Goal: Task Accomplishment & Management: Use online tool/utility

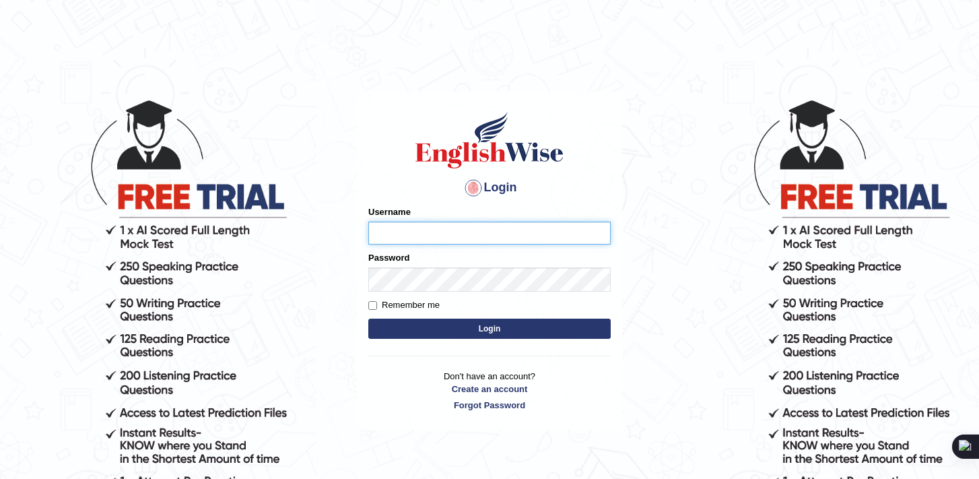
type input "Daksh_599"
click at [372, 310] on input "Remember me" at bounding box center [372, 305] width 9 height 9
checkbox input "true"
click at [384, 339] on button "Login" at bounding box center [489, 328] width 242 height 20
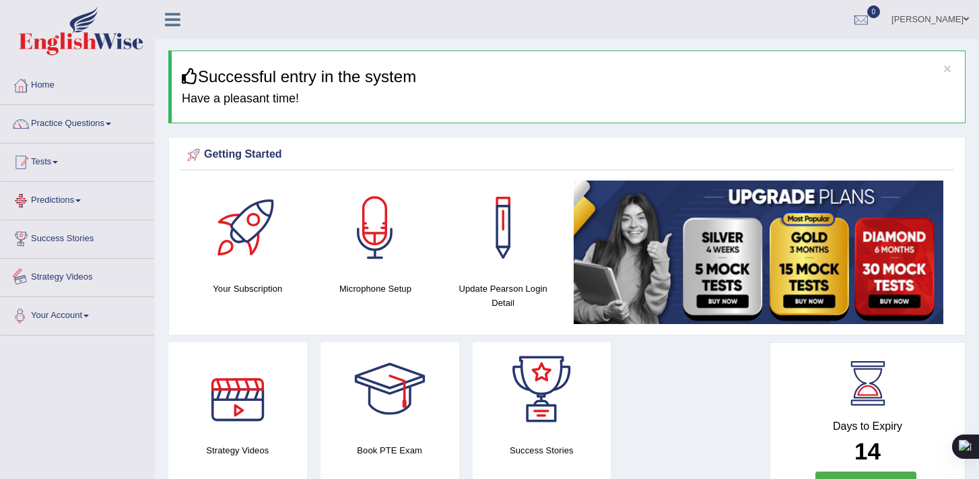
click at [62, 160] on link "Tests" at bounding box center [77, 160] width 153 height 34
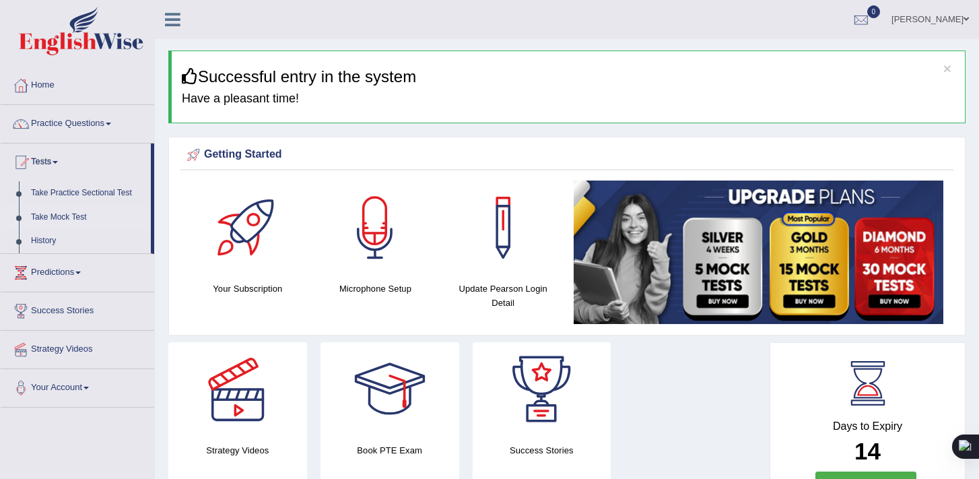
click at [71, 218] on link "Take Mock Test" at bounding box center [88, 217] width 126 height 24
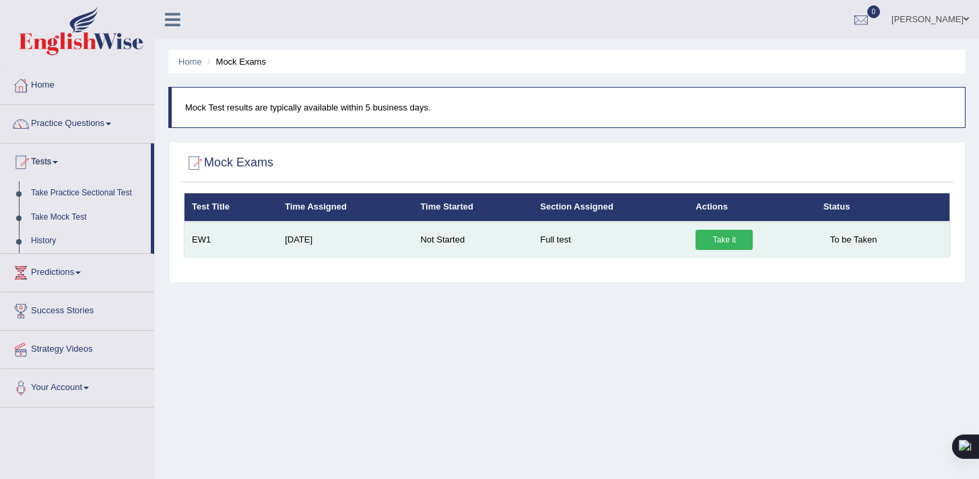
click at [726, 246] on link "Take it" at bounding box center [723, 240] width 57 height 20
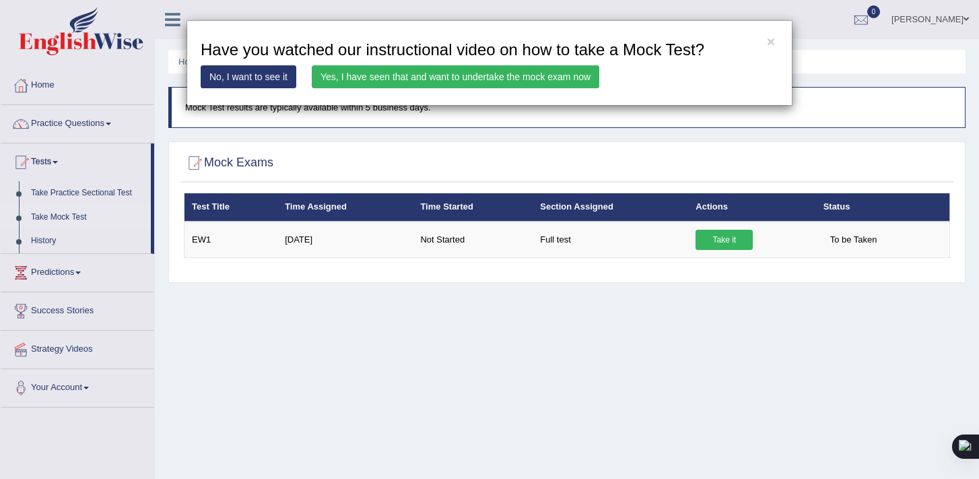
click at [452, 77] on link "Yes, I have seen that and want to undertake the mock exam now" at bounding box center [455, 76] width 287 height 23
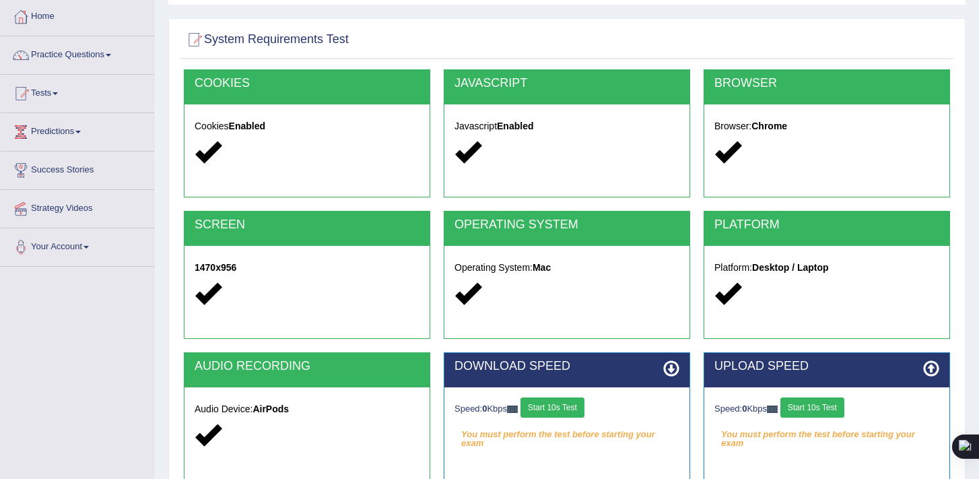
scroll to position [58, 0]
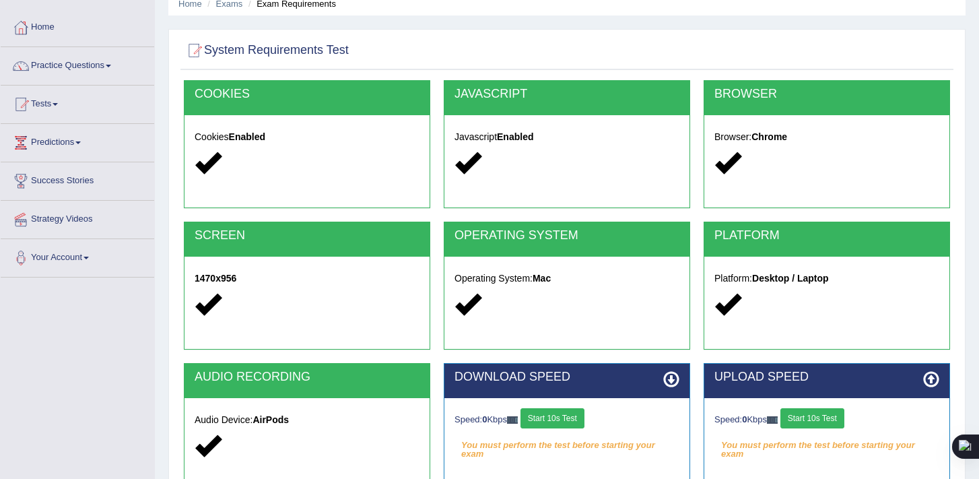
click at [658, 24] on div "Home Exams Exam Requirements System Requirements Test COOKIES Cookies Enabled J…" at bounding box center [567, 278] width 824 height 673
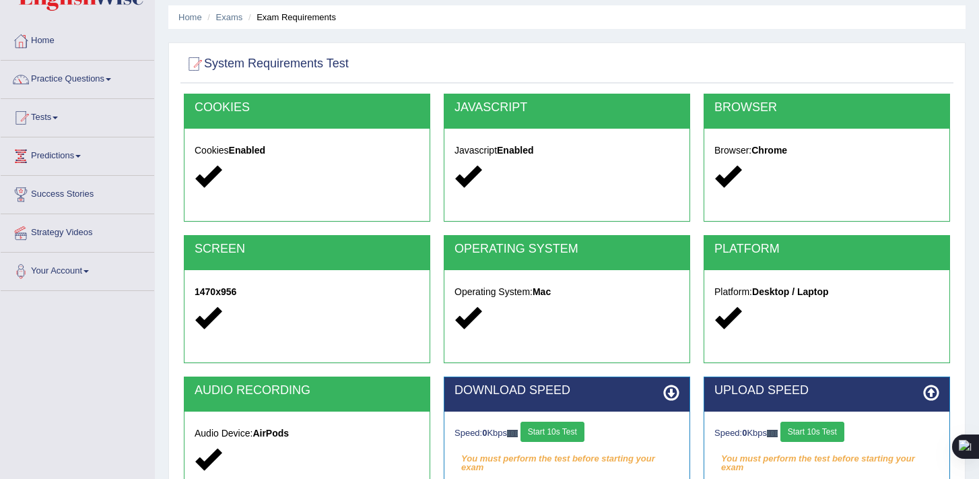
scroll to position [0, 0]
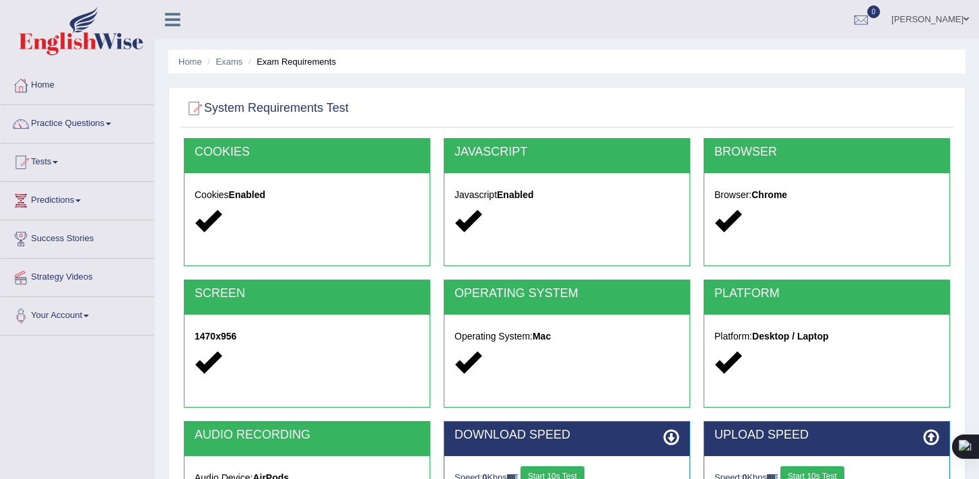
click at [503, 258] on div "JAVASCRIPT Javascript Enabled" at bounding box center [567, 202] width 246 height 128
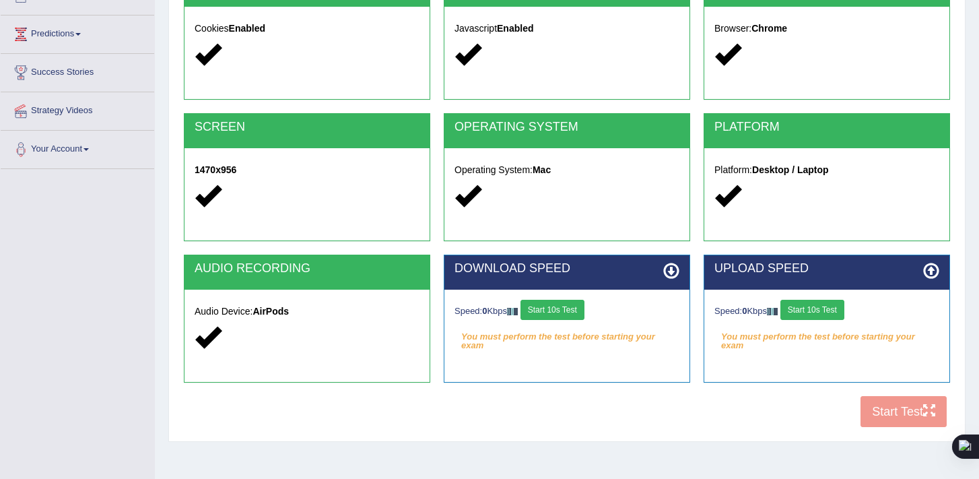
scroll to position [228, 0]
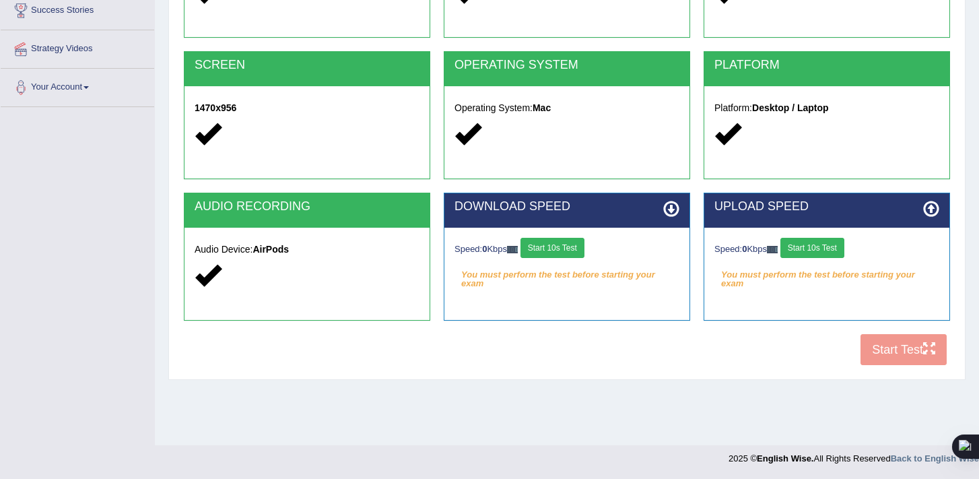
click at [933, 343] on div "COOKIES Cookies Enabled JAVASCRIPT Javascript Enabled BROWSER Browser: Chrome S…" at bounding box center [566, 141] width 773 height 462
click at [875, 267] on em "You must perform the test before starting your exam" at bounding box center [826, 275] width 225 height 20
click at [668, 212] on icon at bounding box center [671, 209] width 16 height 16
click at [569, 250] on button "Start 10s Test" at bounding box center [552, 248] width 64 height 20
click at [797, 252] on button "Start 10s Test" at bounding box center [812, 248] width 64 height 20
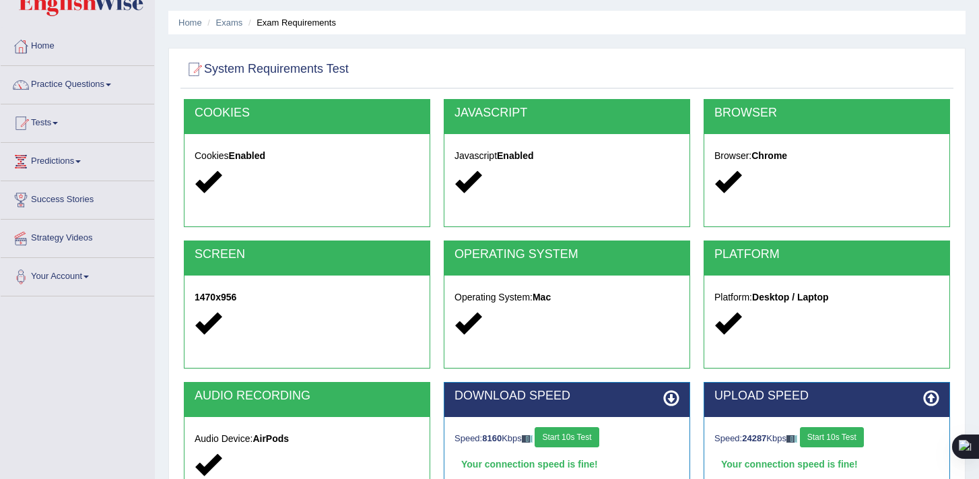
scroll to position [0, 0]
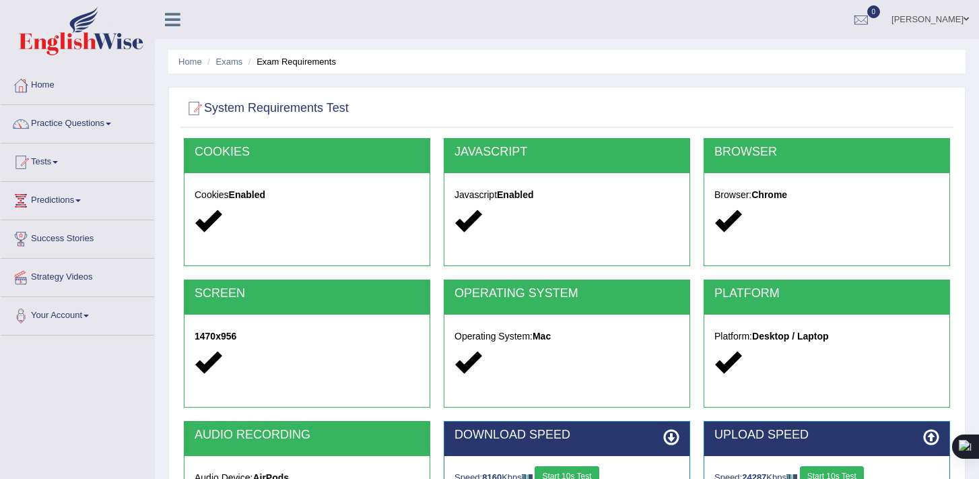
click at [359, 219] on div at bounding box center [307, 221] width 225 height 29
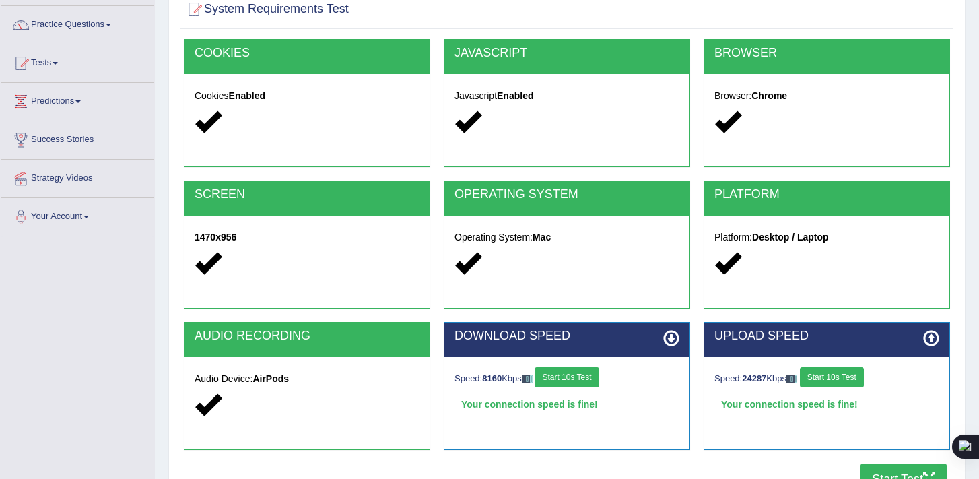
scroll to position [228, 0]
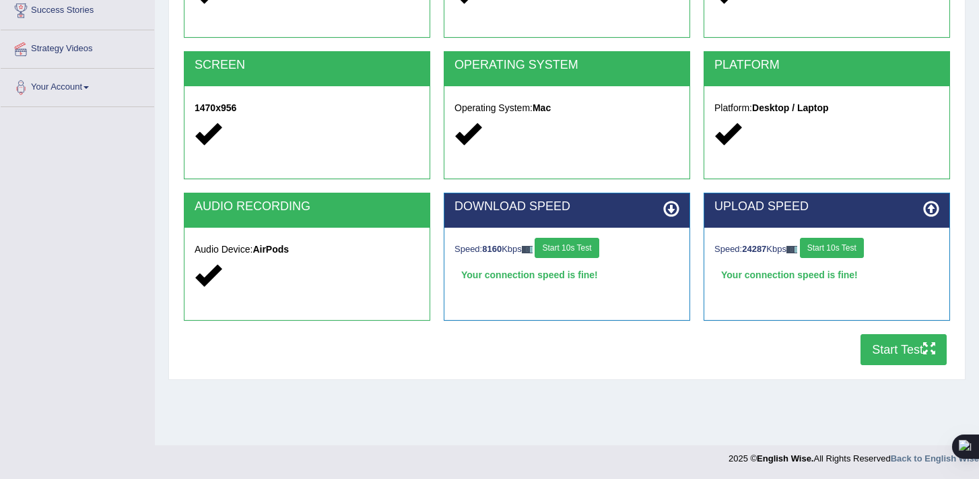
click at [894, 346] on button "Start Test" at bounding box center [903, 349] width 86 height 31
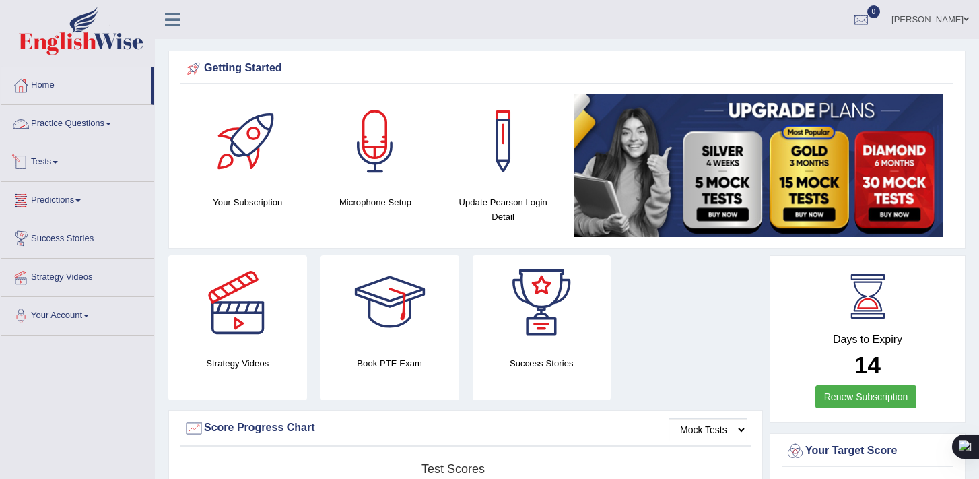
click at [65, 156] on link "Tests" at bounding box center [77, 160] width 153 height 34
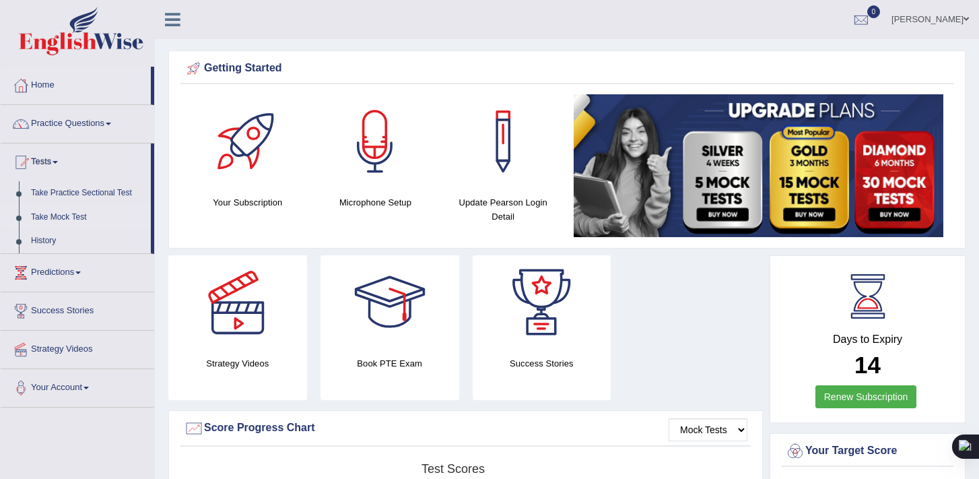
click at [78, 222] on link "Take Mock Test" at bounding box center [88, 217] width 126 height 24
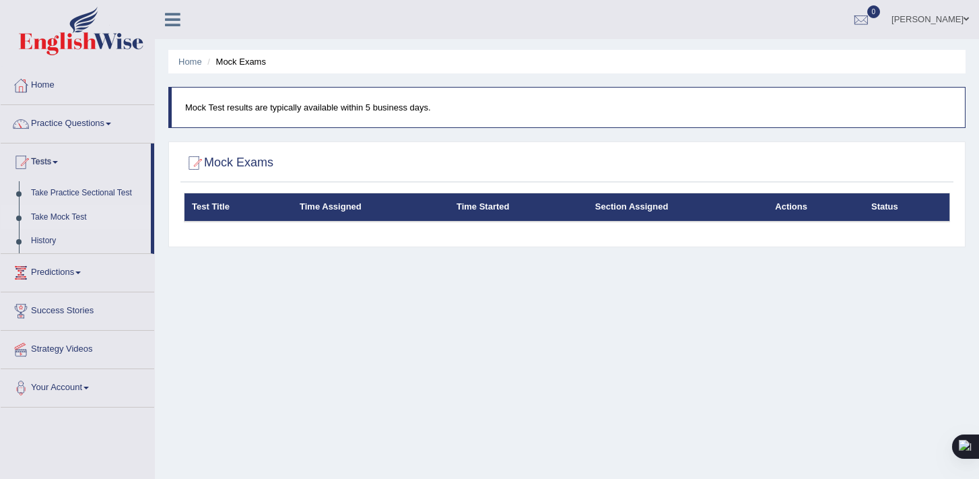
click at [420, 213] on th "Time Assigned" at bounding box center [370, 207] width 157 height 28
click at [82, 218] on link "Take Mock Test" at bounding box center [88, 217] width 126 height 24
click at [245, 168] on h2 "Mock Exams" at bounding box center [229, 163] width 90 height 20
click at [57, 141] on li "Practice Questions Speaking Practice Read Aloud Repeat Sentence Describe Image …" at bounding box center [77, 124] width 153 height 38
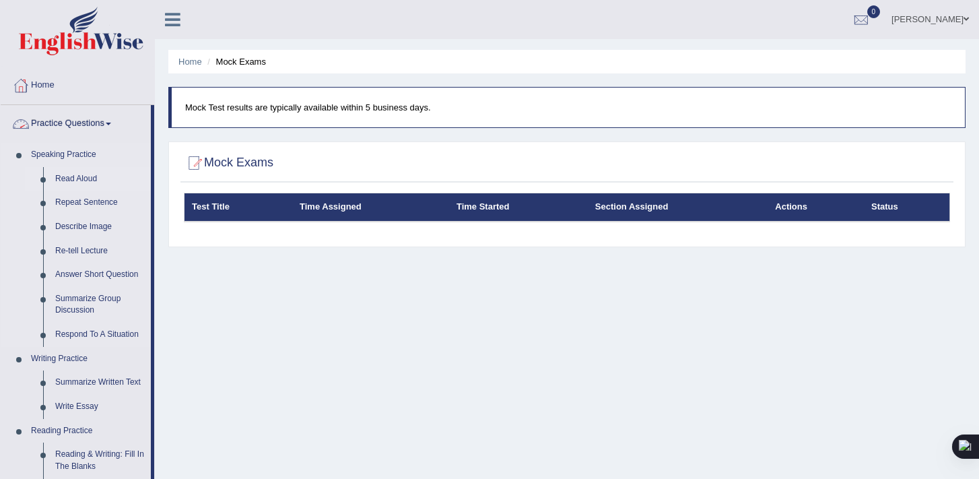
click at [71, 184] on link "Read Aloud" at bounding box center [100, 179] width 102 height 24
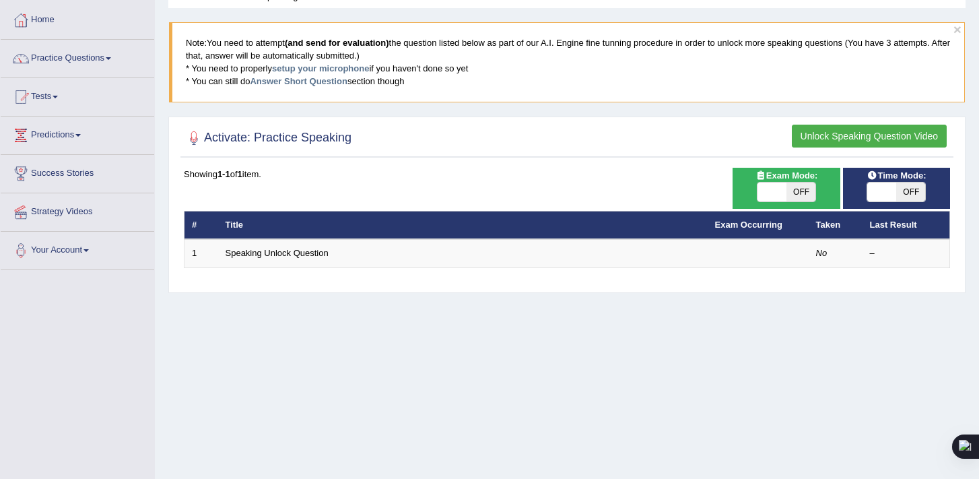
scroll to position [73, 0]
